Goal: Transaction & Acquisition: Purchase product/service

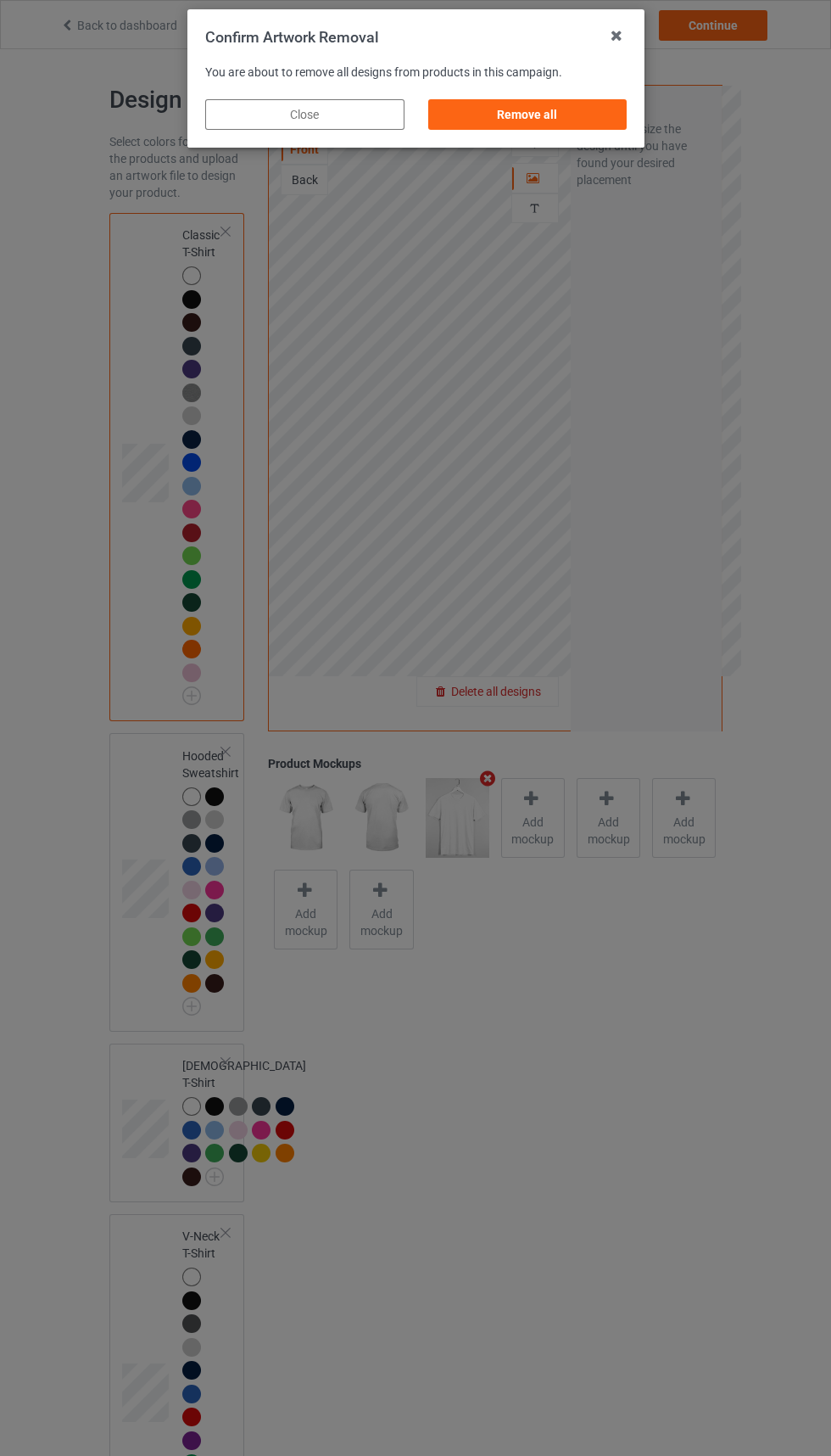
click at [546, 109] on div "Remove all" at bounding box center [527, 115] width 200 height 31
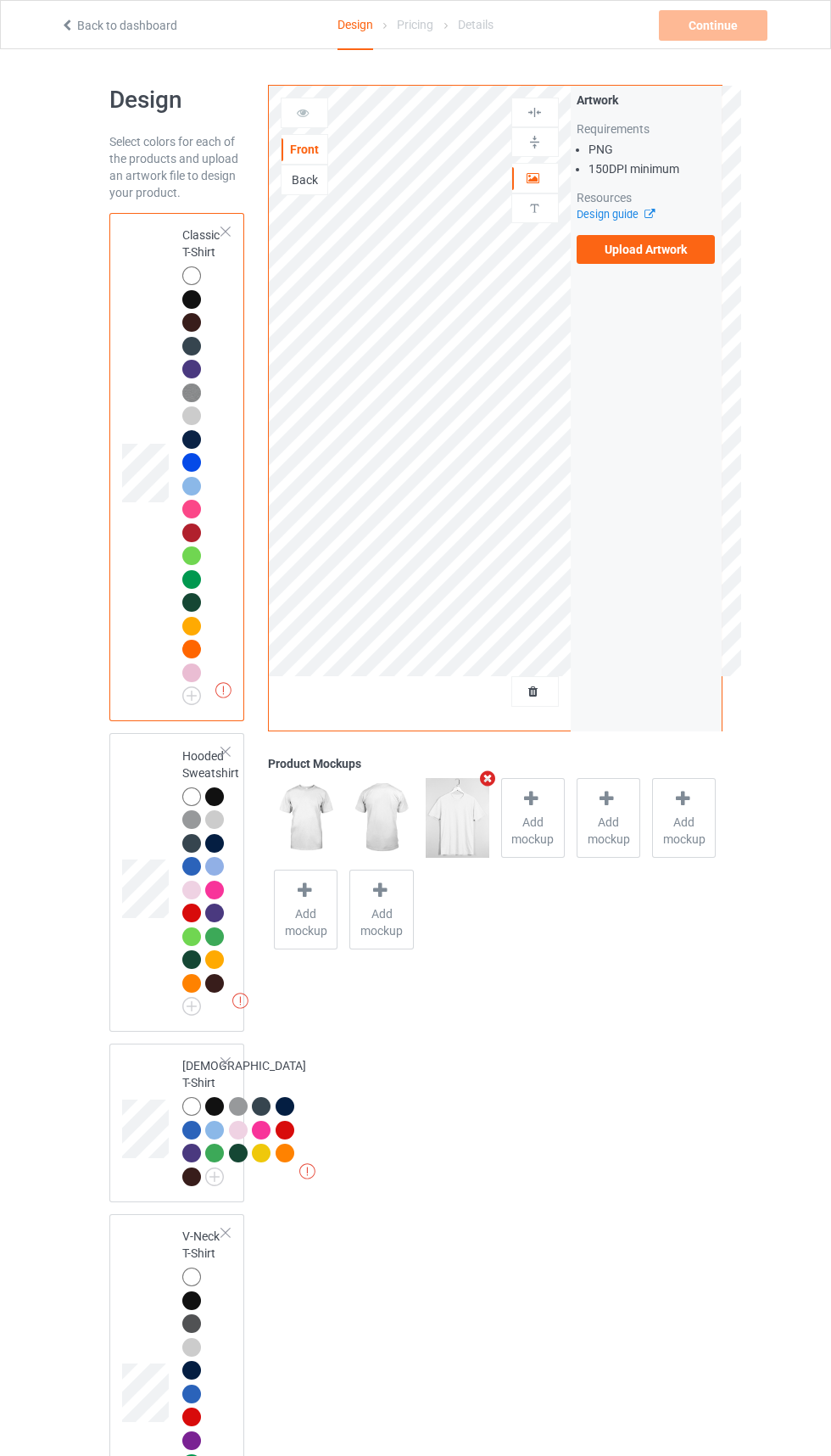
click at [633, 248] on label "Upload Artwork" at bounding box center [647, 250] width 139 height 29
click at [0, 0] on input "Upload Artwork" at bounding box center [0, 0] width 0 height 0
click at [649, 214] on icon at bounding box center [645, 212] width 13 height 11
click at [634, 249] on label "Upload Artwork" at bounding box center [647, 250] width 139 height 29
click at [0, 0] on input "Upload Artwork" at bounding box center [0, 0] width 0 height 0
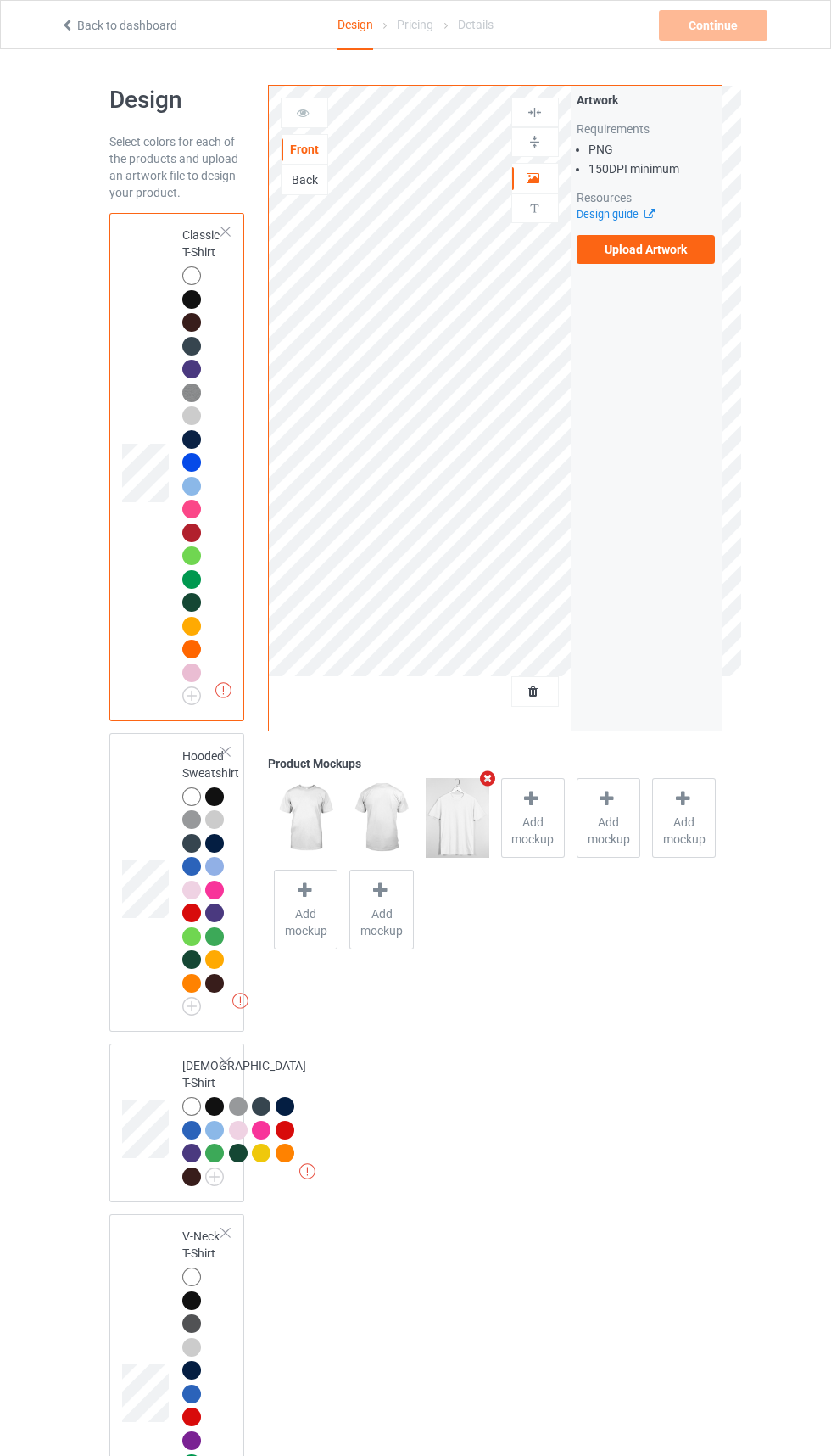
click at [649, 260] on label "Upload Artwork" at bounding box center [647, 250] width 139 height 29
click at [0, 0] on input "Upload Artwork" at bounding box center [0, 0] width 0 height 0
click at [677, 258] on label "Upload Artwork" at bounding box center [647, 250] width 139 height 29
click at [0, 0] on input "Upload Artwork" at bounding box center [0, 0] width 0 height 0
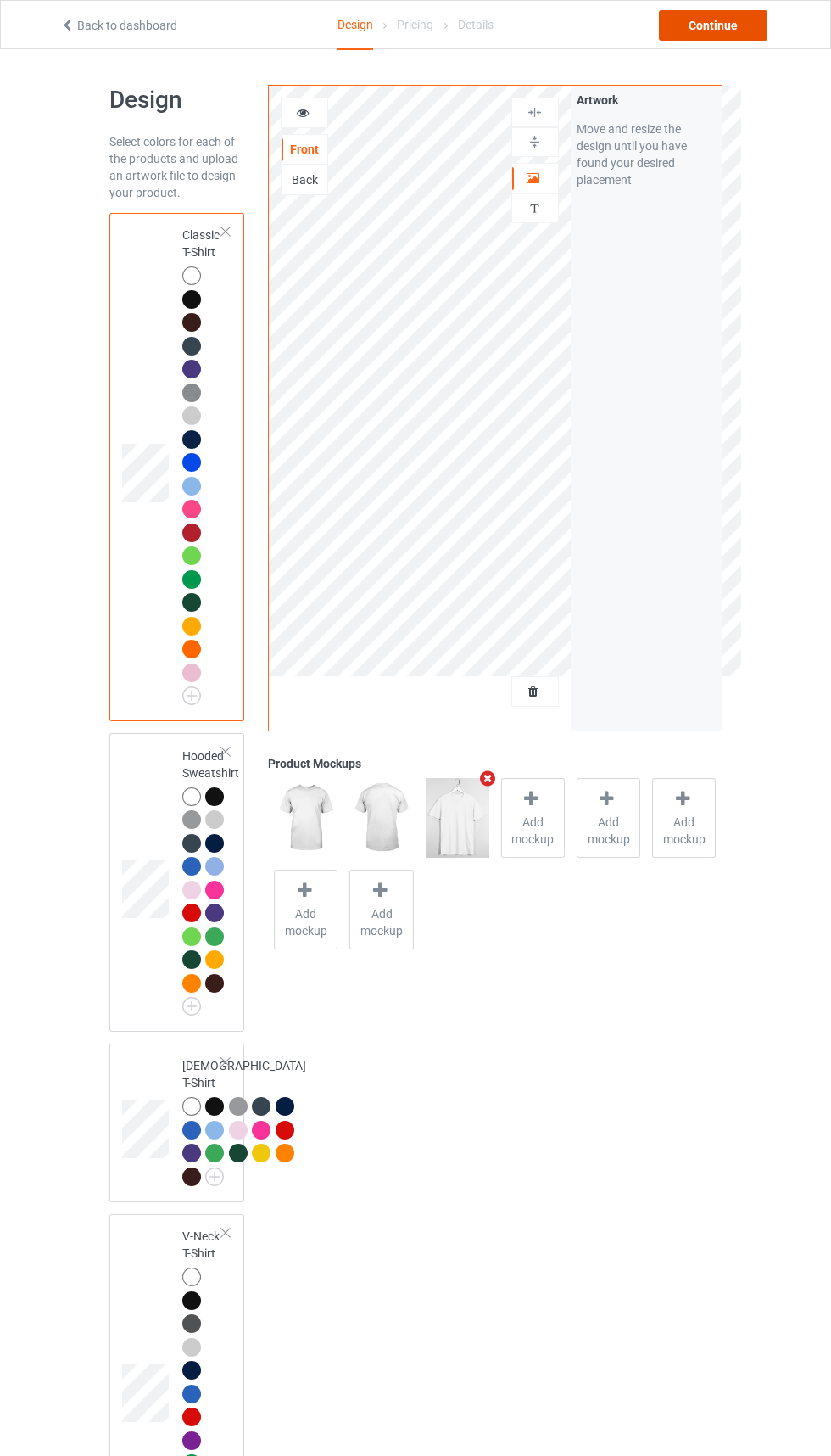
click at [716, 22] on div "Continue" at bounding box center [714, 25] width 109 height 31
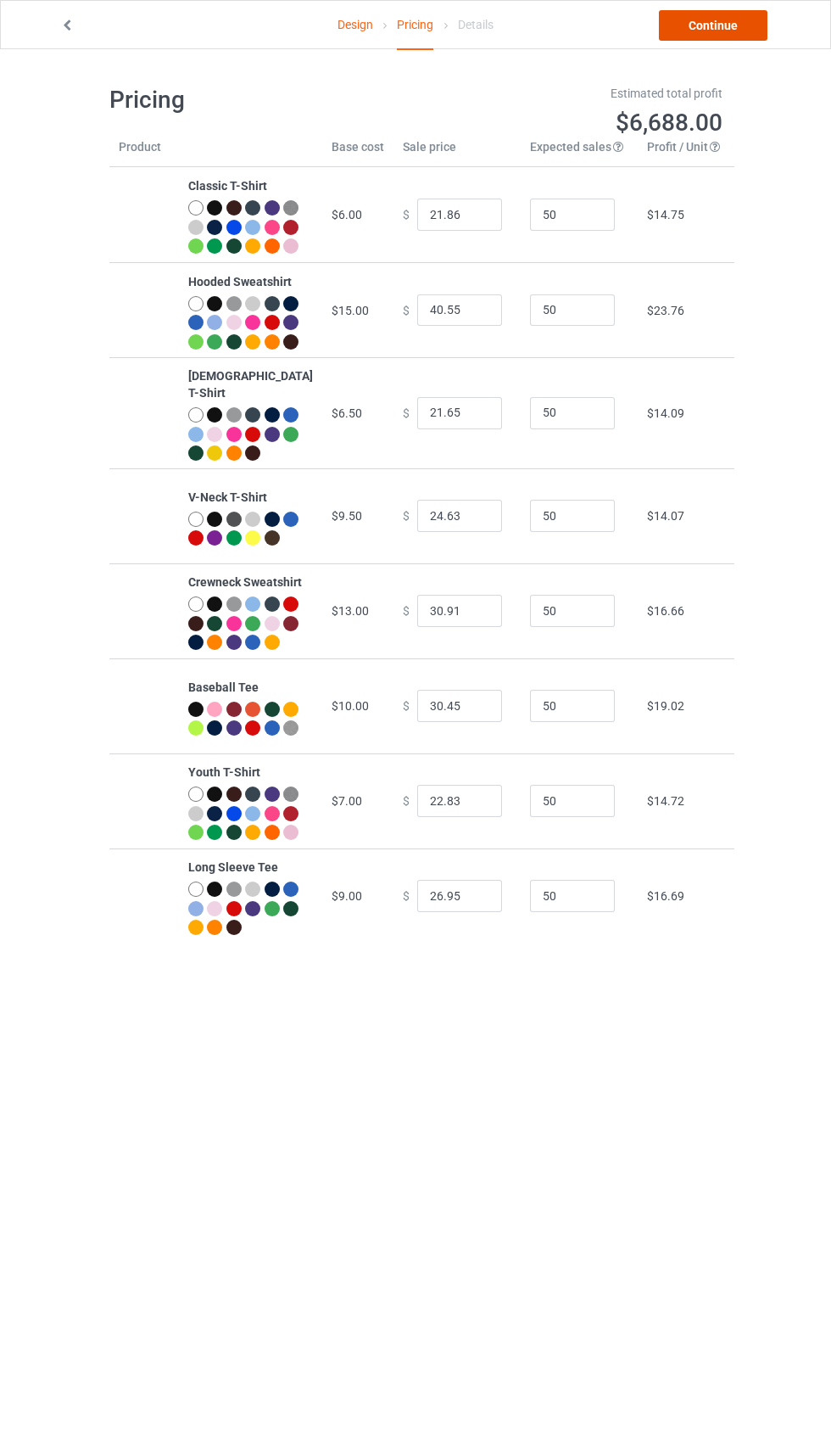
click at [717, 25] on link "Continue" at bounding box center [714, 25] width 109 height 31
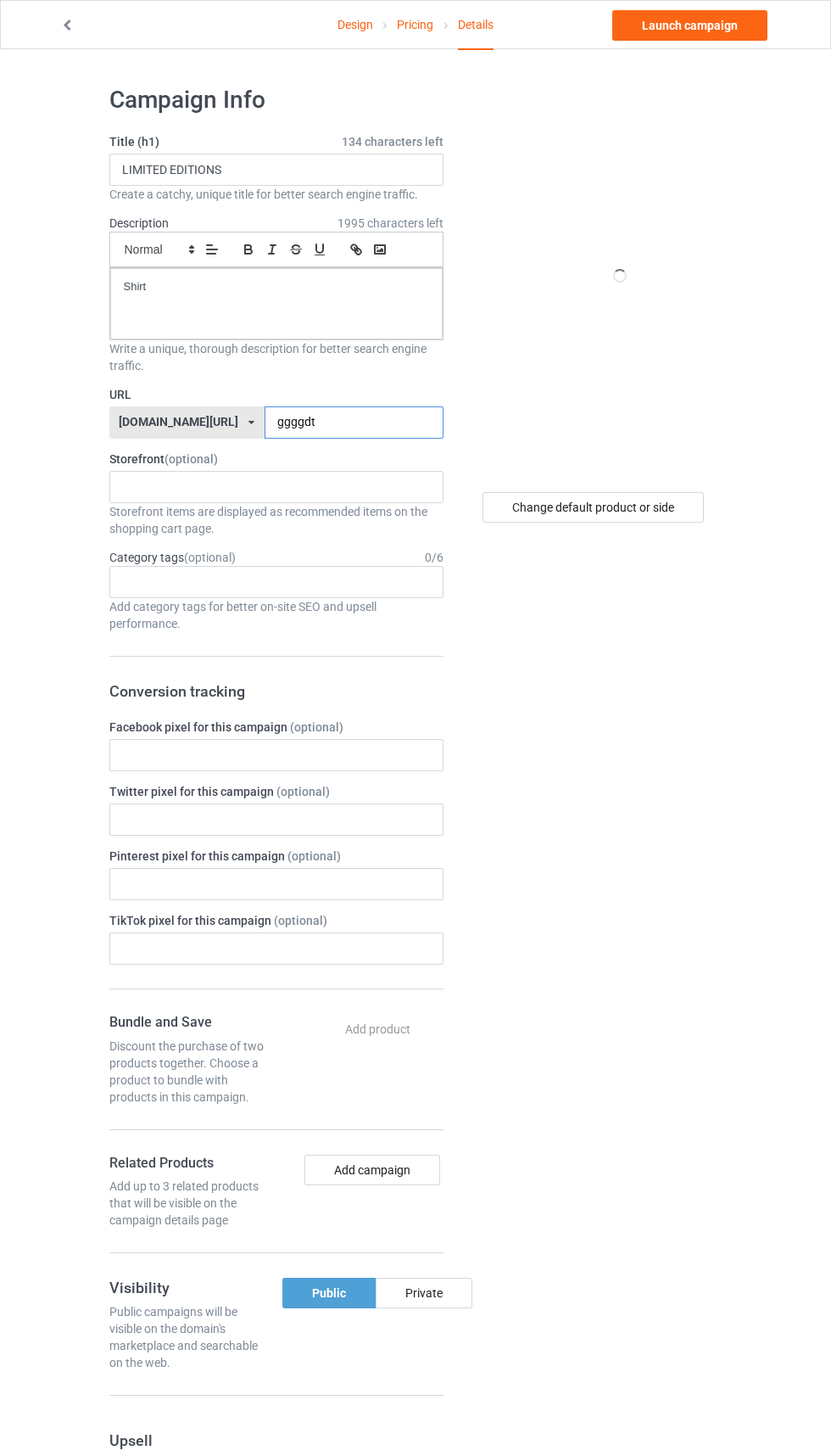
click at [353, 422] on input "ggggdt" at bounding box center [353, 422] width 179 height 32
click at [666, 504] on div "Change default product or side" at bounding box center [593, 507] width 222 height 31
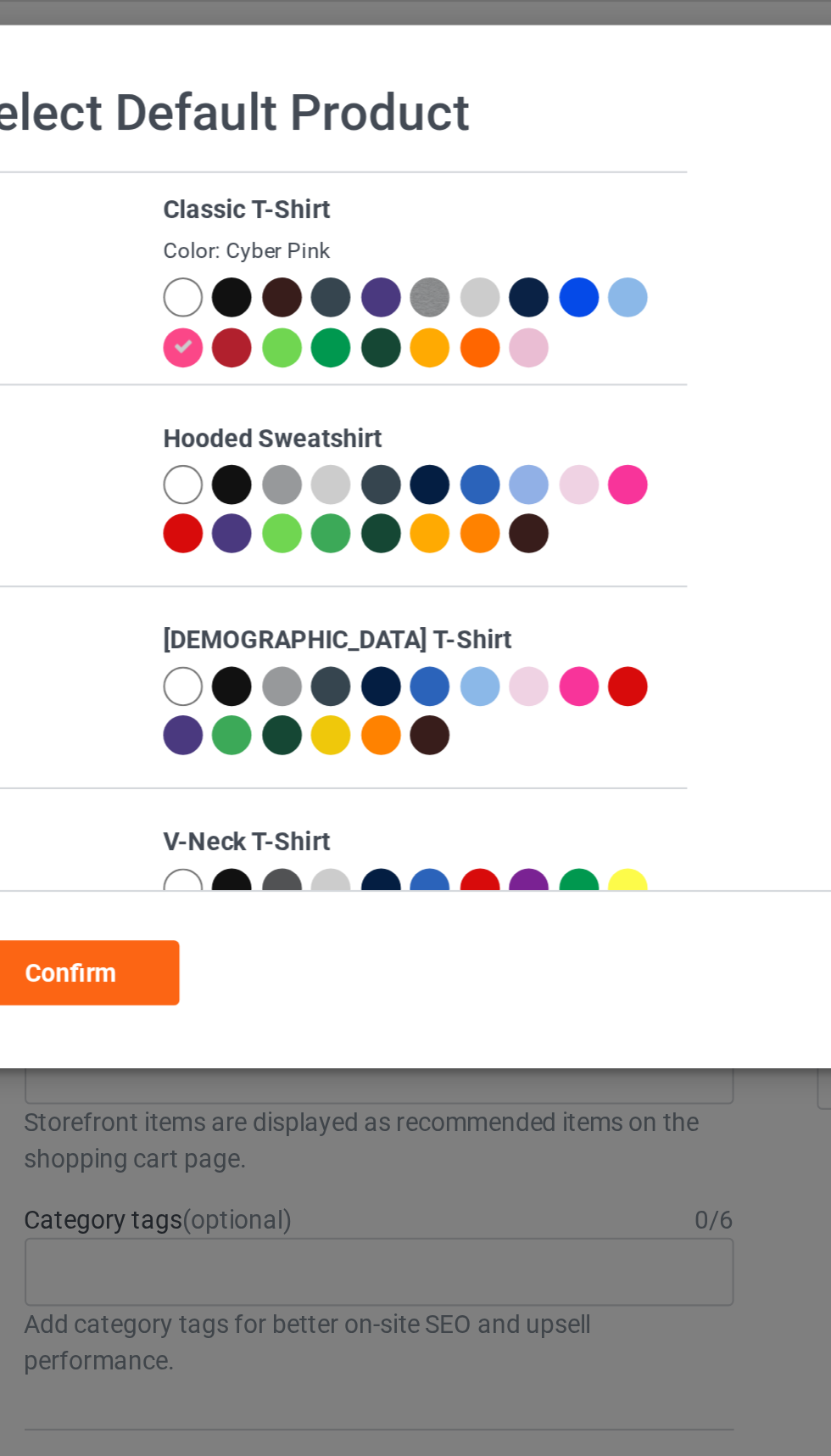
click at [188, 138] on div at bounding box center [184, 140] width 19 height 19
click at [147, 462] on div "Confirm" at bounding box center [131, 458] width 103 height 31
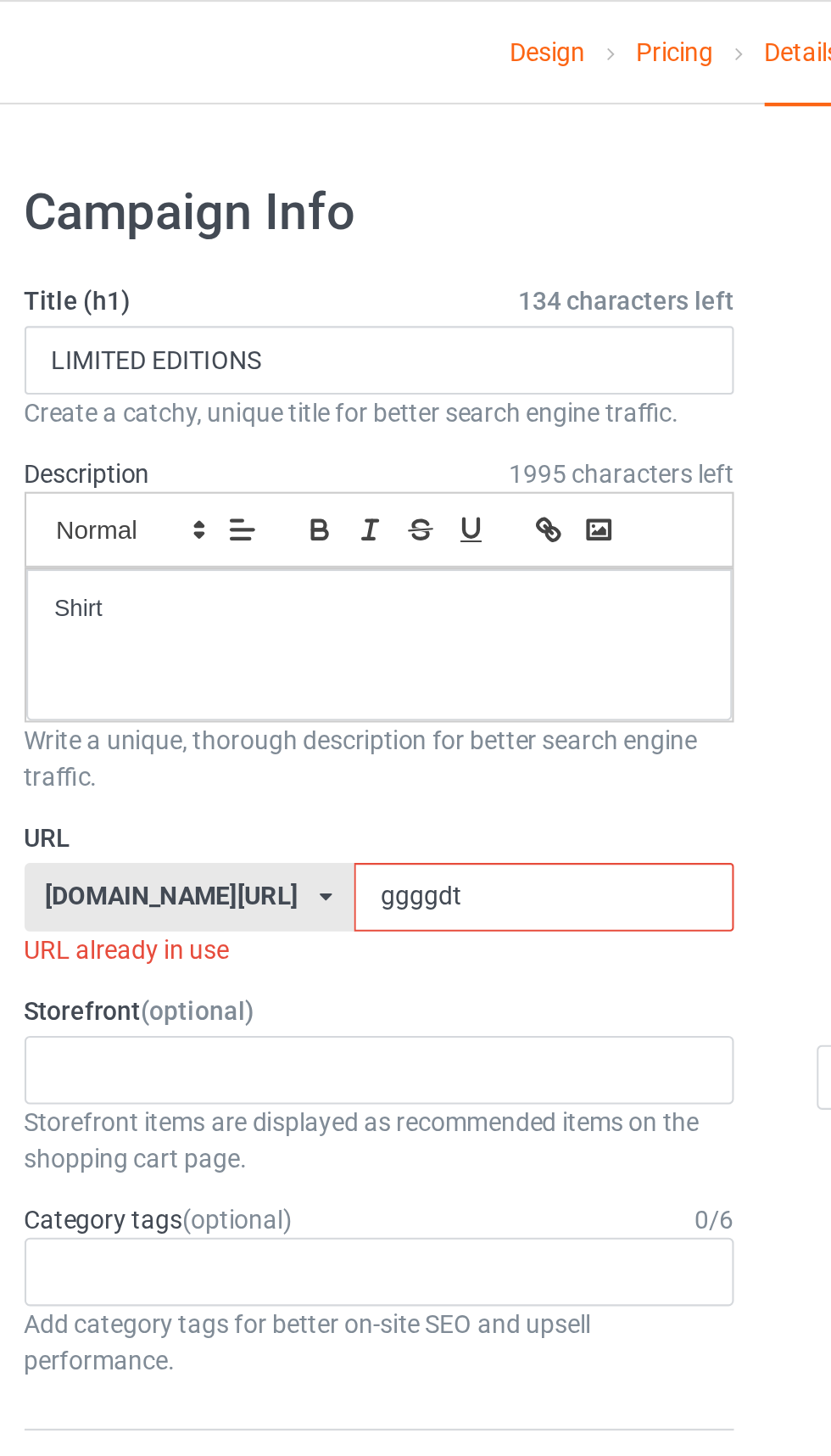
click at [328, 417] on input "ggggdt" at bounding box center [353, 422] width 179 height 32
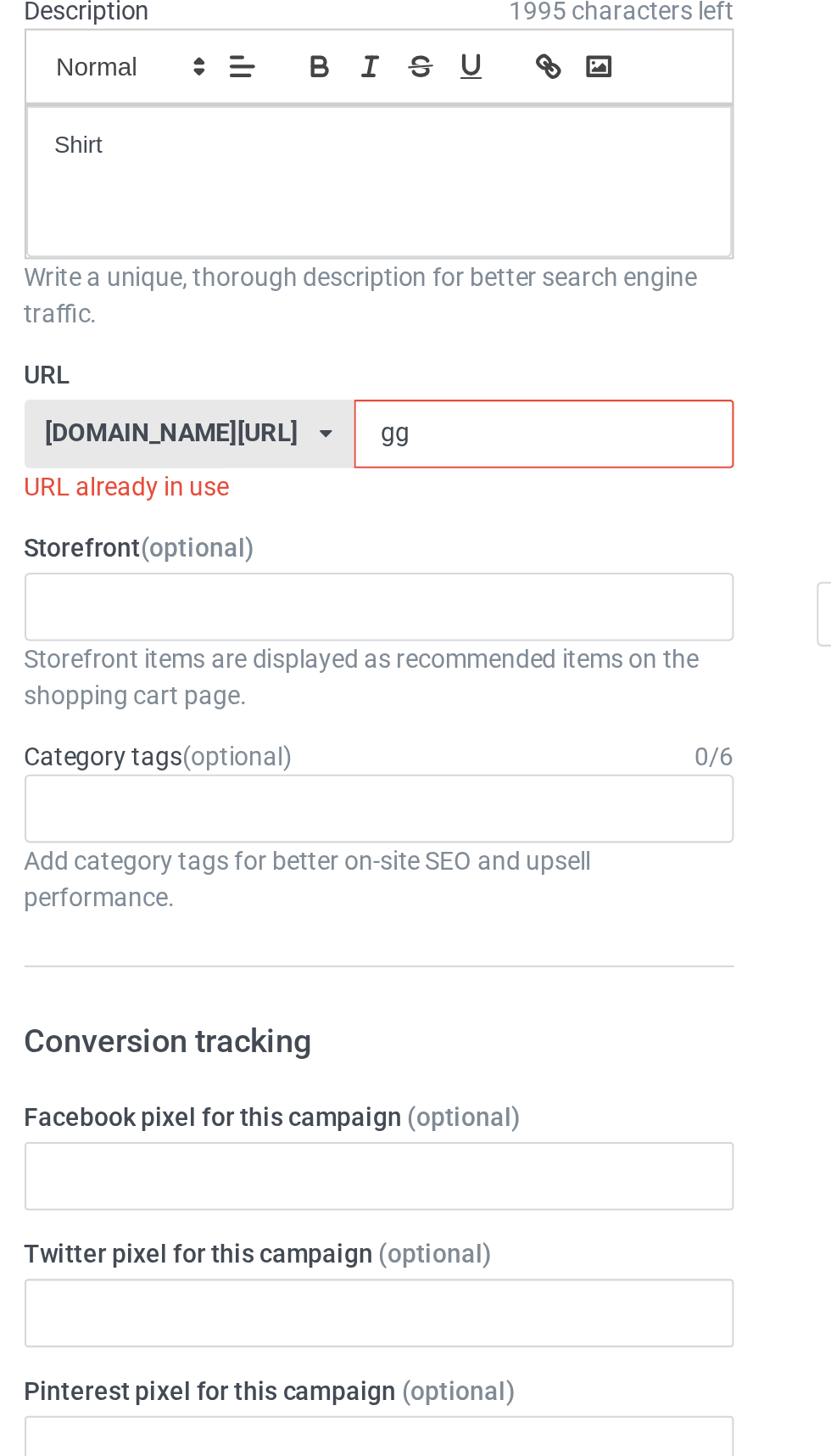
type input "g"
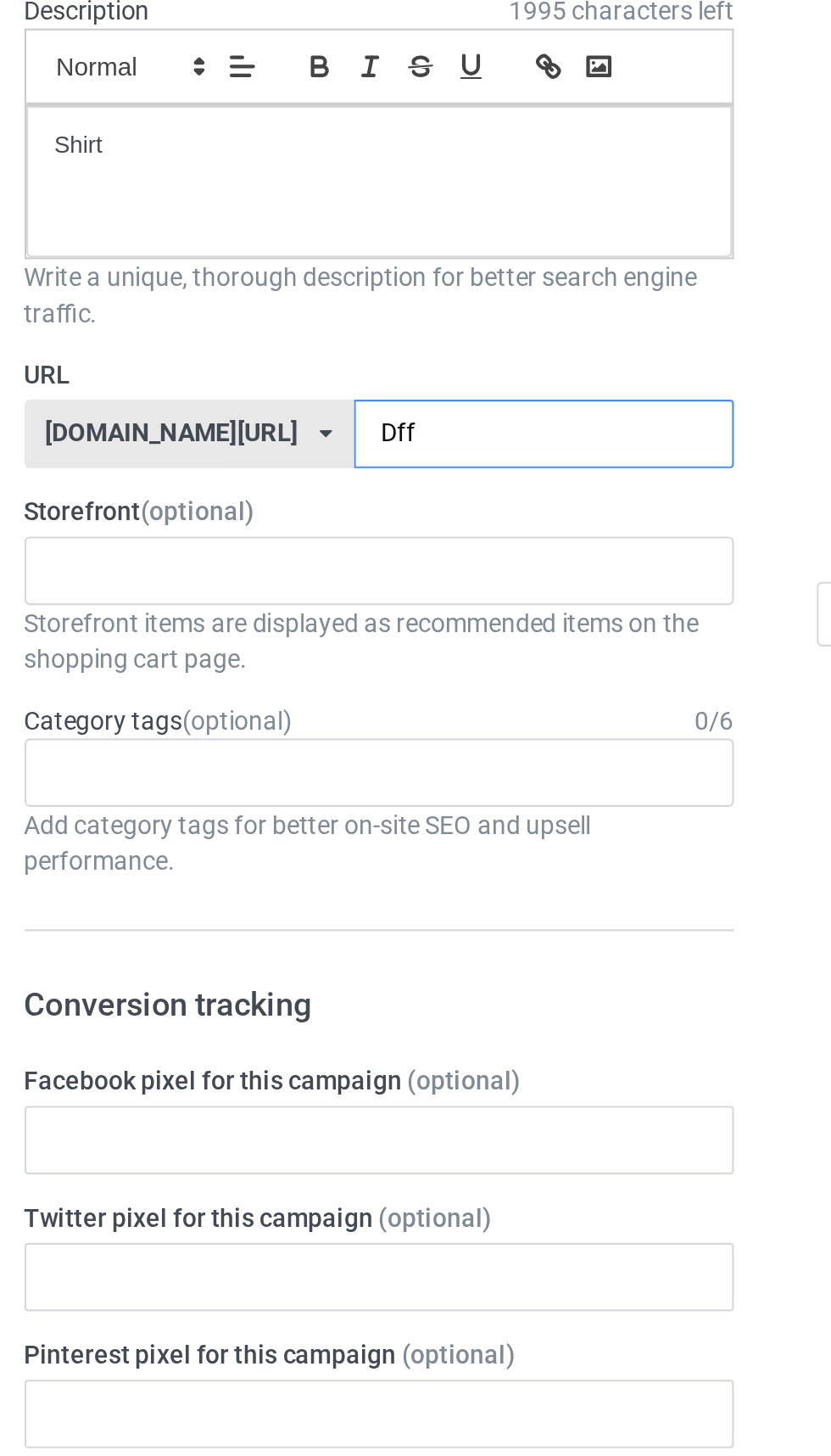
type input "Dff6"
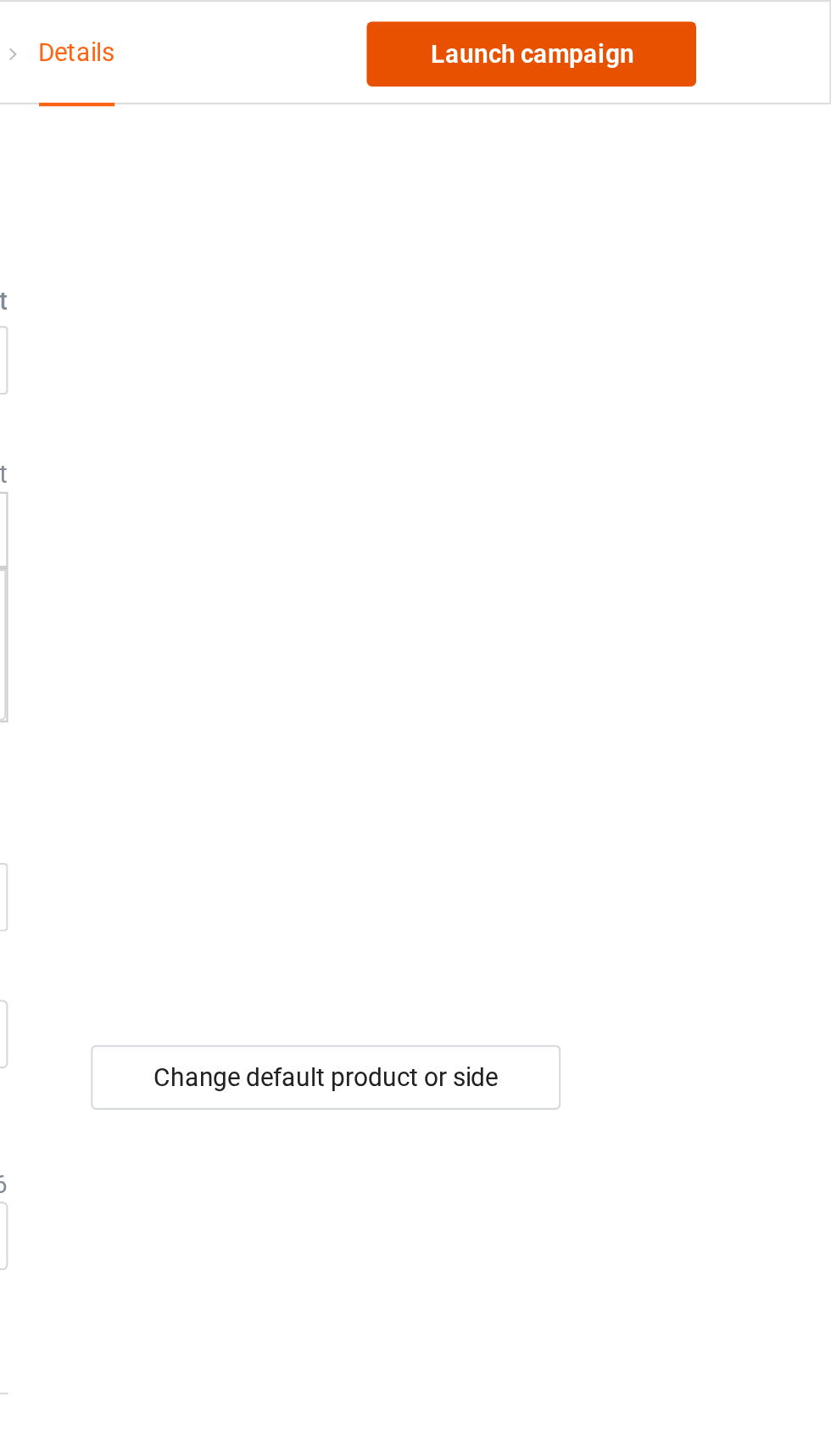
click at [678, 29] on link "Launch campaign" at bounding box center [690, 25] width 155 height 31
